Goal: Information Seeking & Learning: Learn about a topic

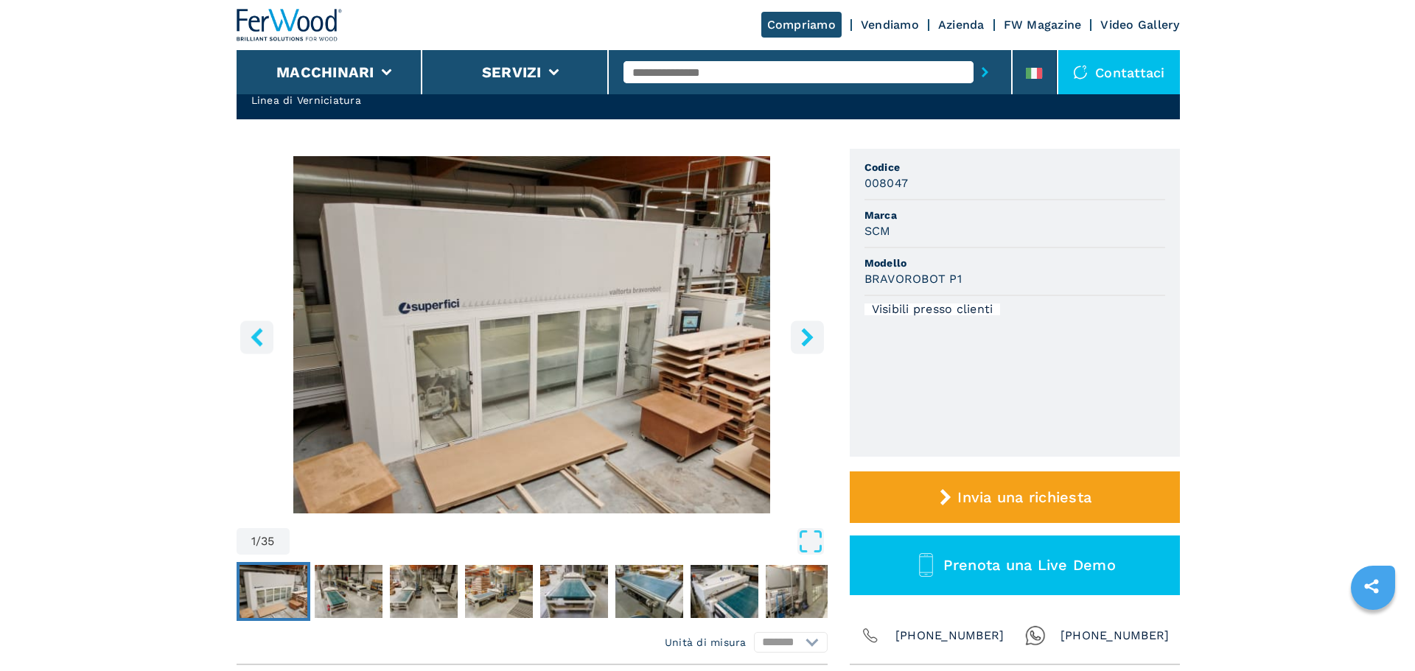
scroll to position [74, 0]
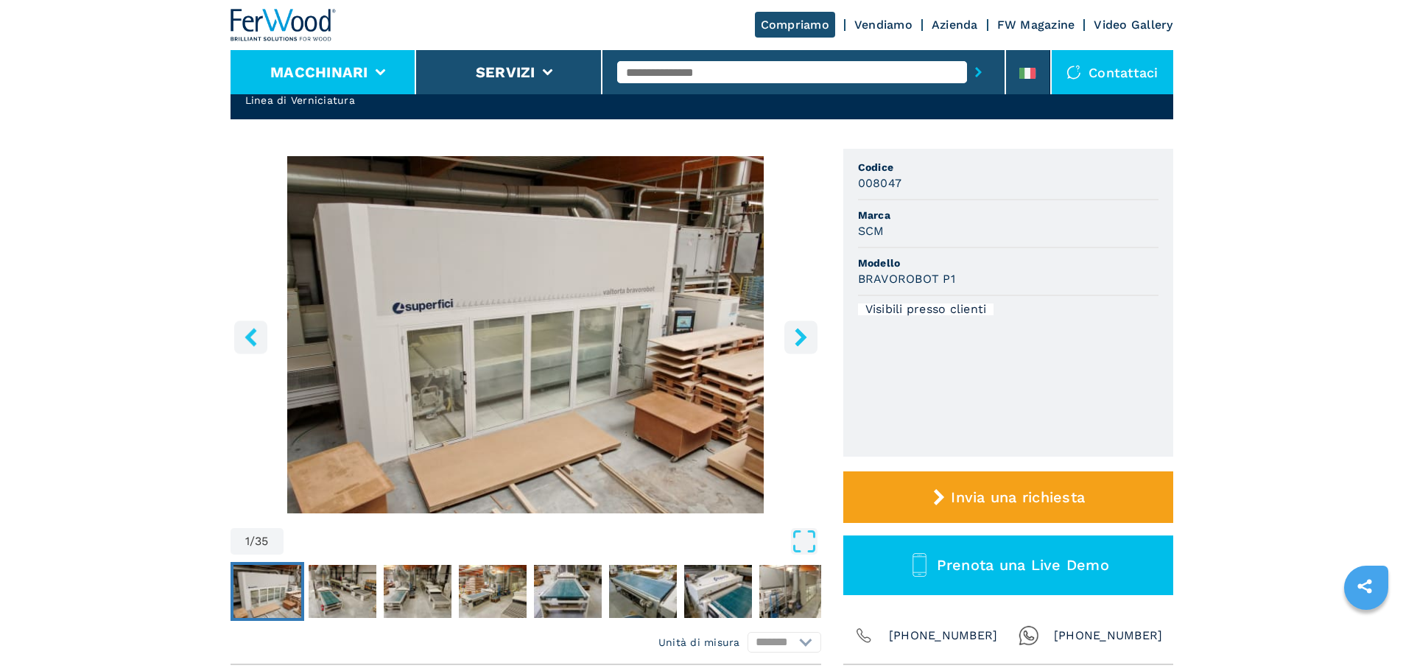
click at [356, 77] on button "Macchinari" at bounding box center [319, 72] width 98 height 18
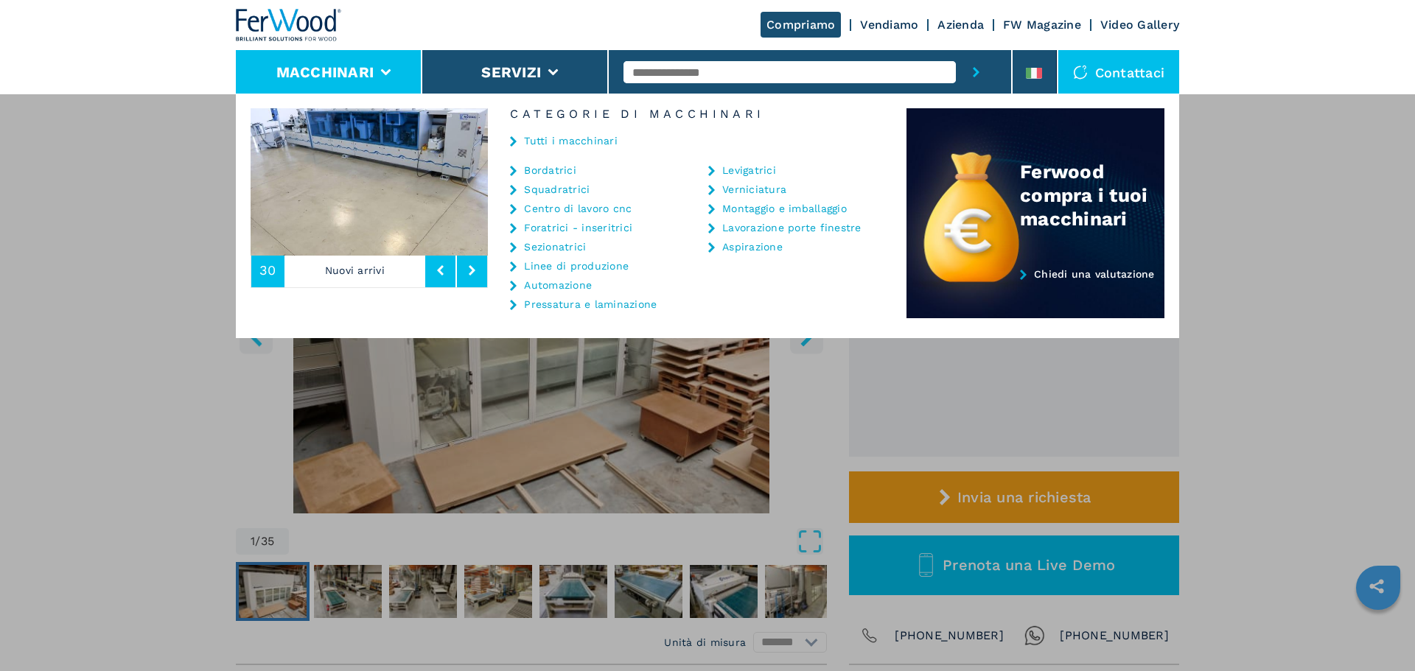
click at [589, 140] on link "Tutti i macchinari" at bounding box center [571, 141] width 94 height 10
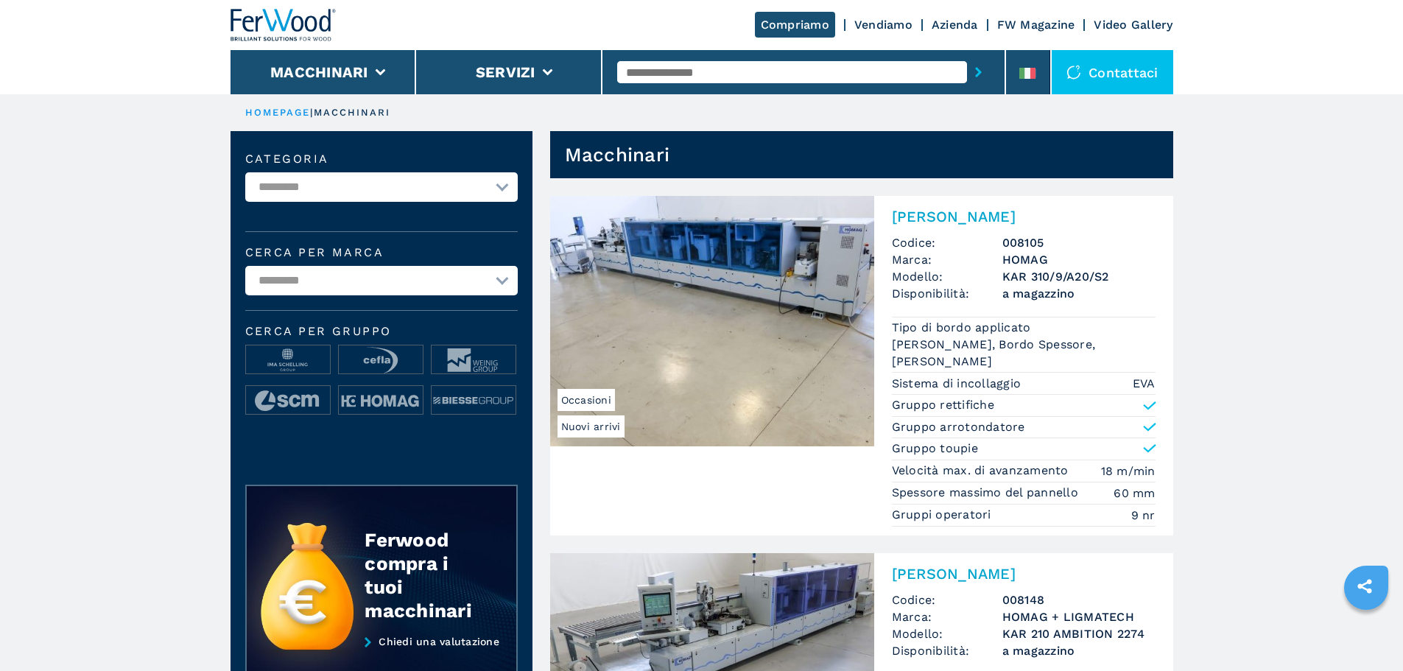
click at [704, 68] on input "text" at bounding box center [792, 72] width 350 height 22
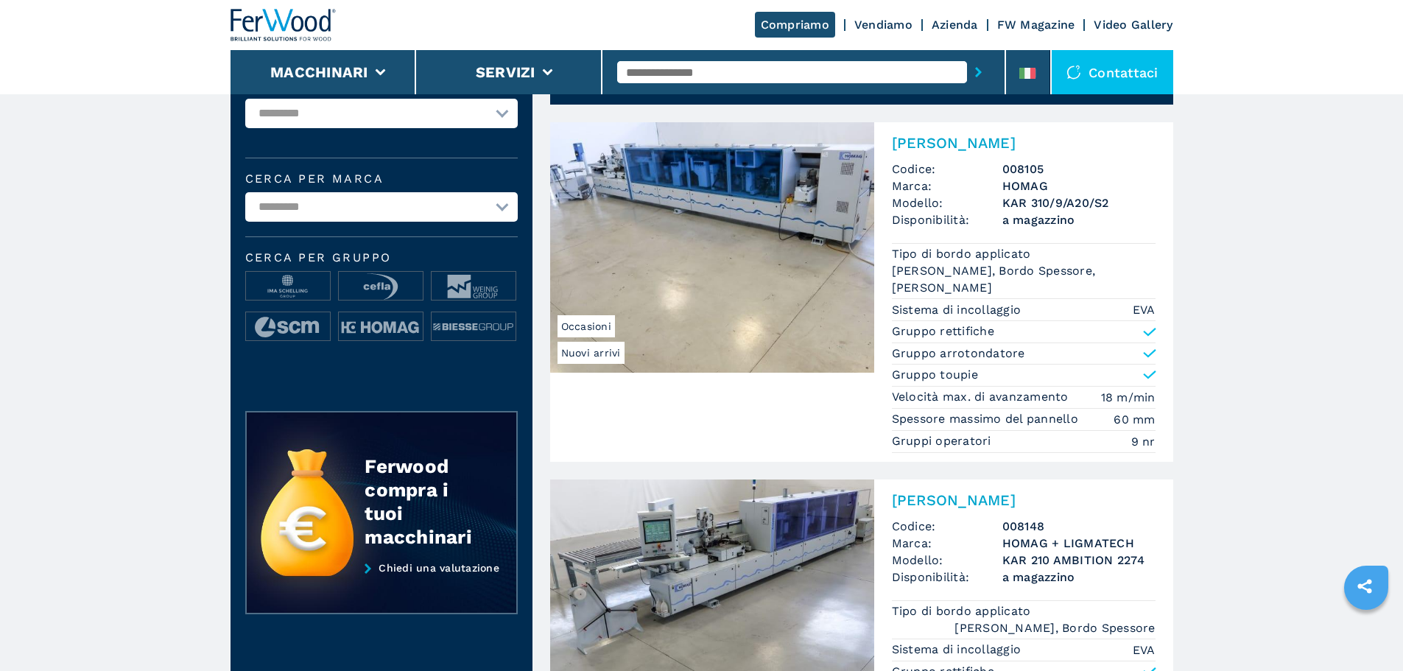
click at [697, 76] on input "text" at bounding box center [792, 72] width 350 height 22
type input "******"
click at [967, 55] on button "submit-button" at bounding box center [978, 72] width 23 height 34
